Goal: Find specific page/section: Find specific page/section

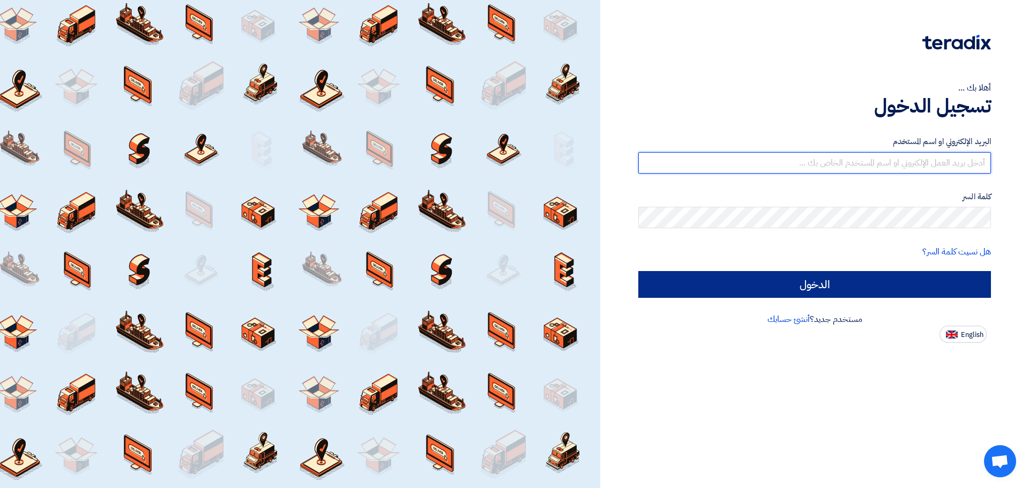
type input "[EMAIL_ADDRESS][DOMAIN_NAME]"
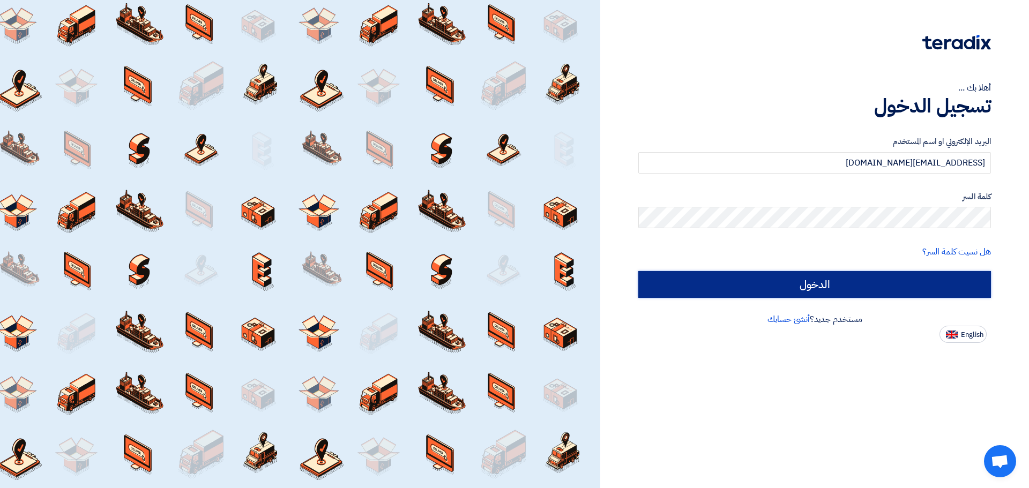
click at [733, 286] on input "الدخول" at bounding box center [815, 284] width 353 height 27
type input "Sign in"
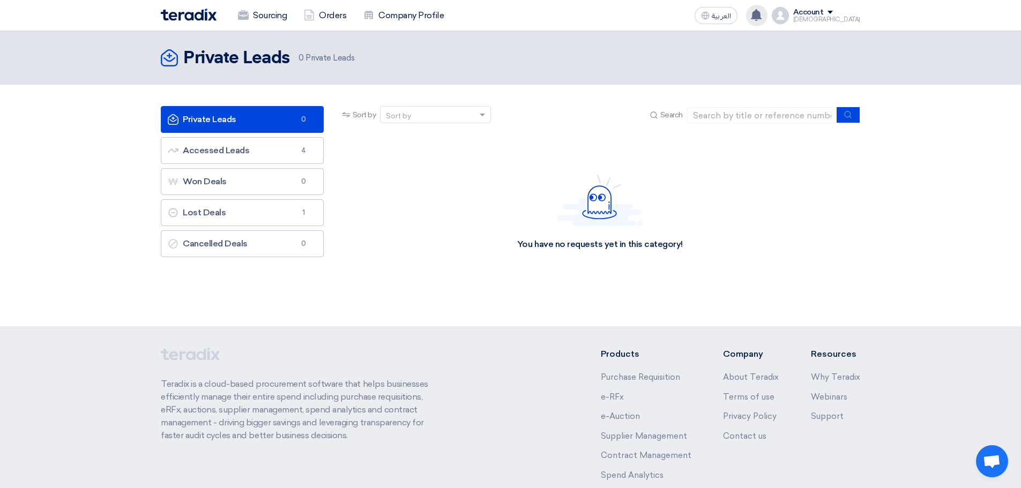
click at [762, 15] on use at bounding box center [756, 15] width 11 height 12
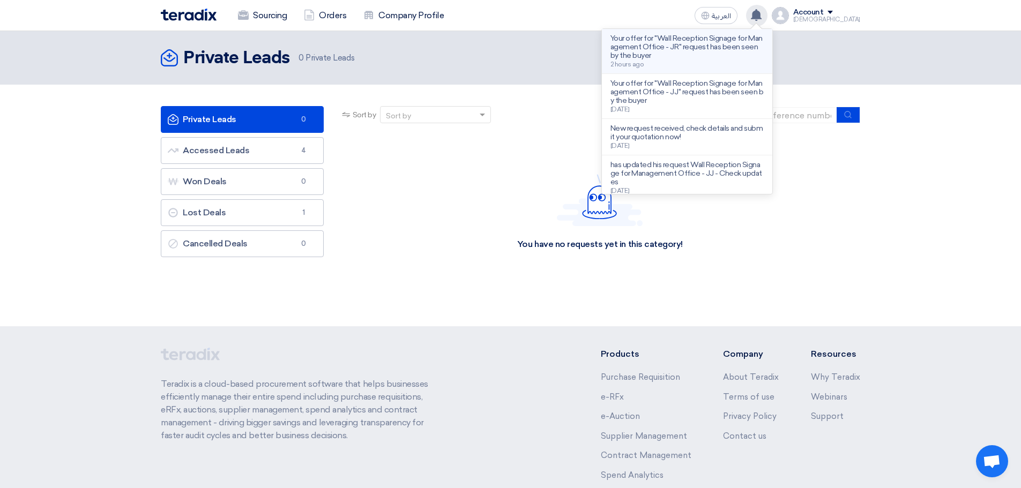
click at [718, 44] on p "Your offer for "Wall Reception Signage for Management Office - JR" request has …" at bounding box center [687, 47] width 153 height 26
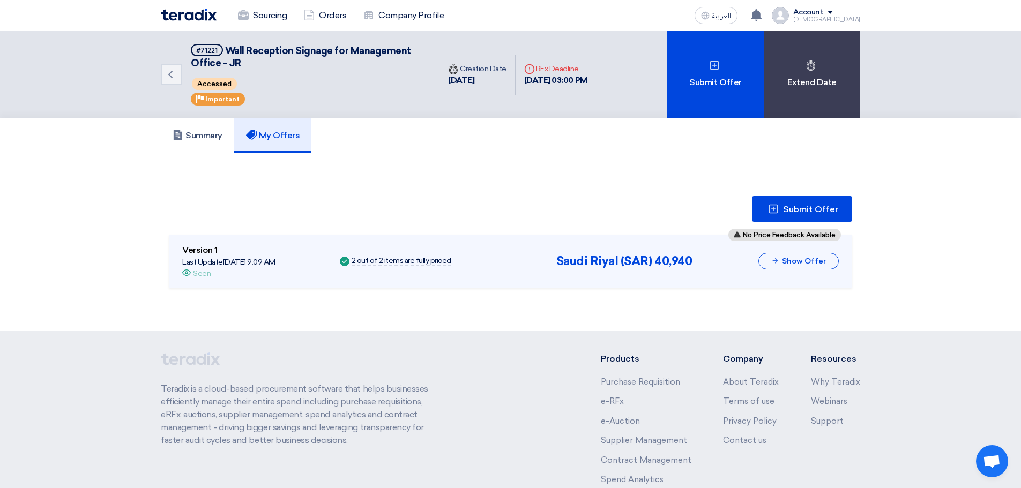
scroll to position [17, 0]
